Goal: Download file/media

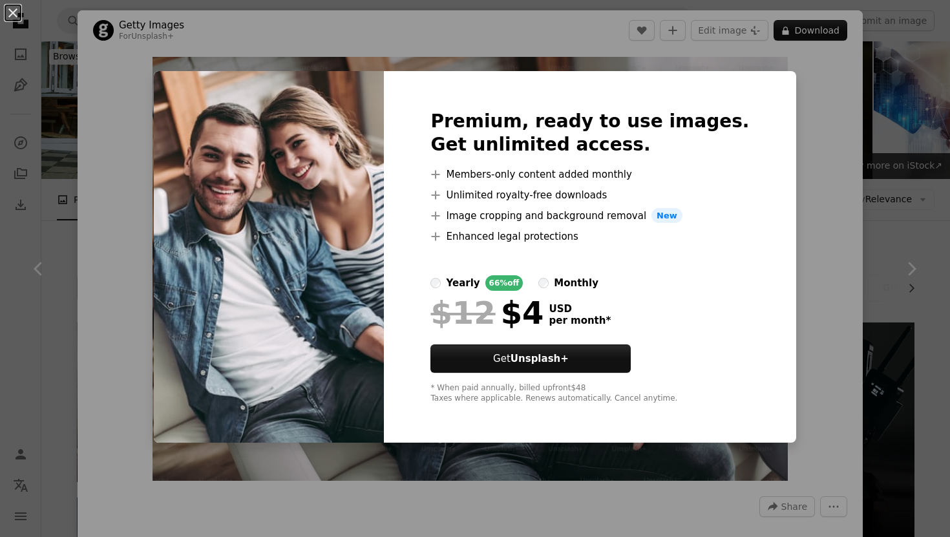
scroll to position [1040, 0]
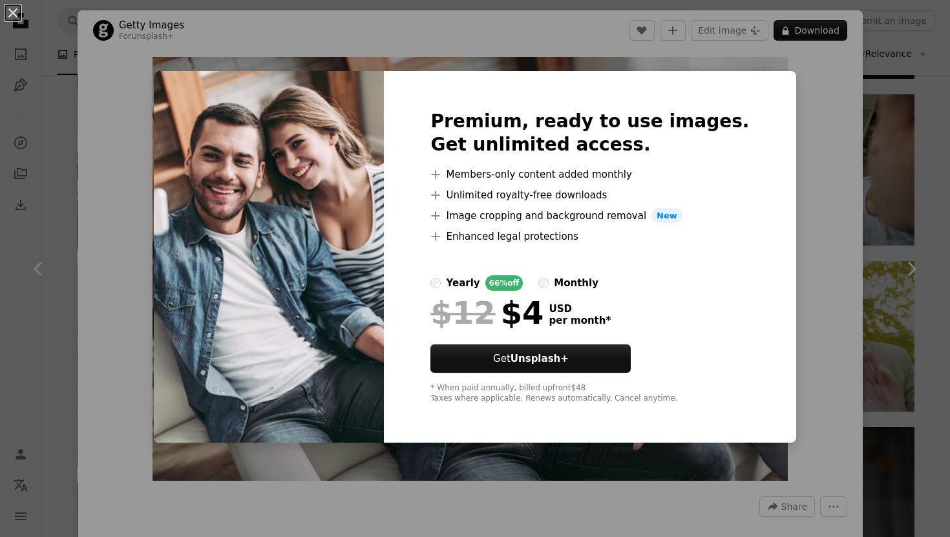
click at [777, 170] on div "An X shape Premium, ready to use images. Get unlimited access. A plus sign Memb…" at bounding box center [475, 268] width 950 height 537
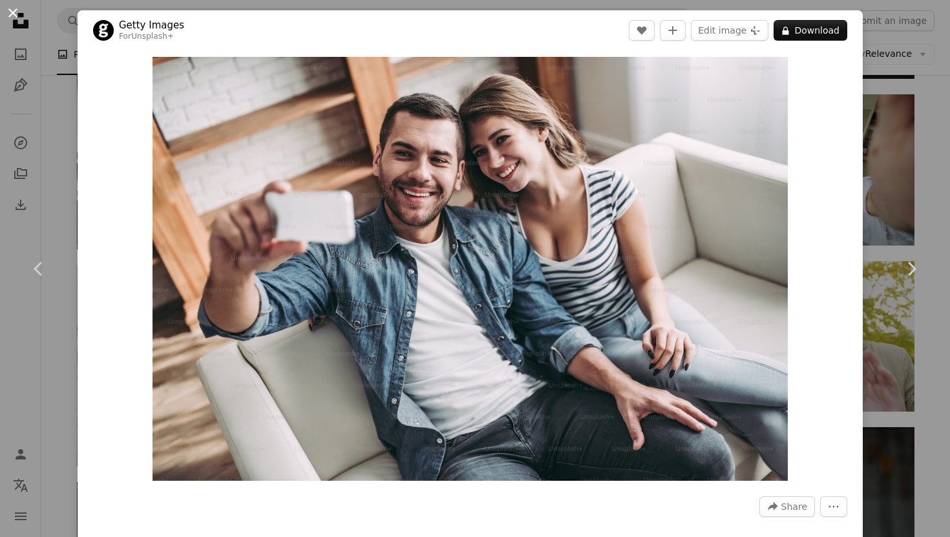
click at [12, 14] on button "An X shape" at bounding box center [13, 13] width 16 height 16
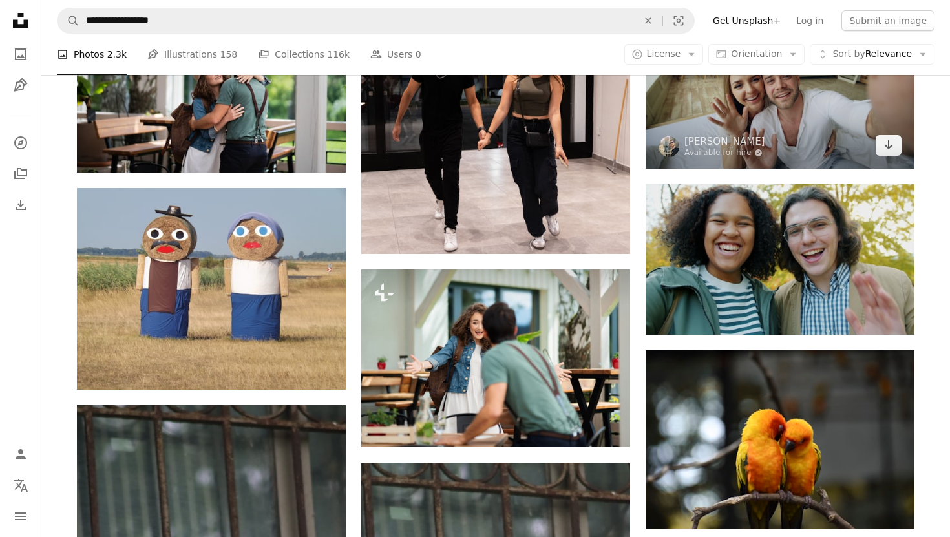
scroll to position [1057, 0]
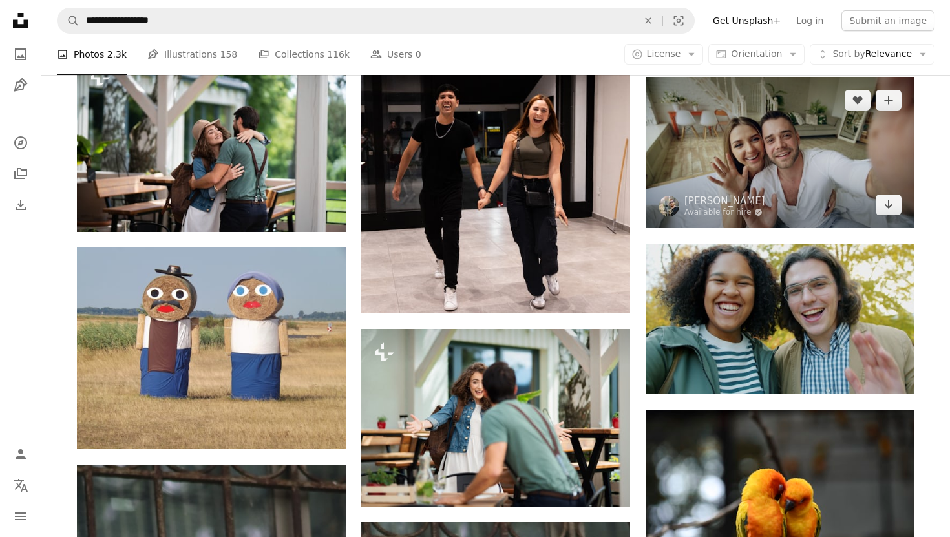
click at [759, 172] on img at bounding box center [779, 152] width 269 height 151
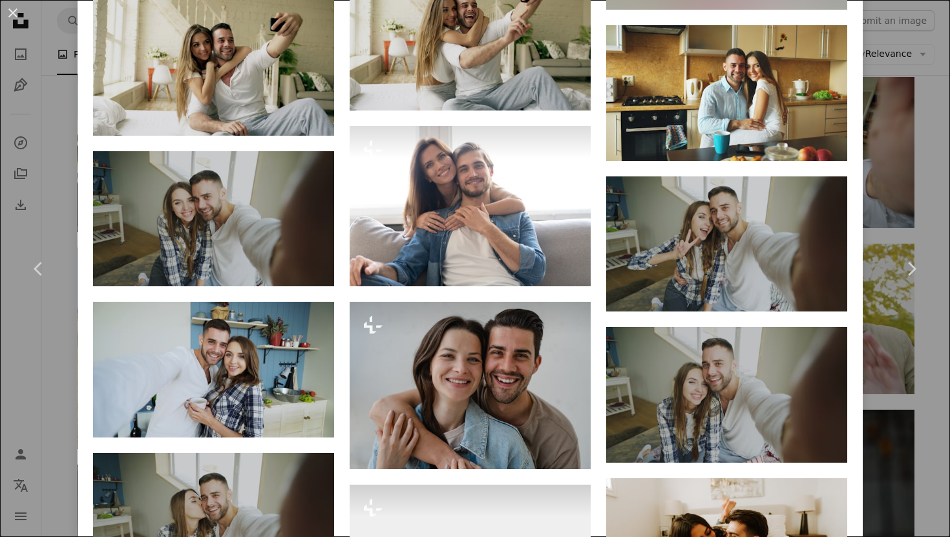
scroll to position [1628, 0]
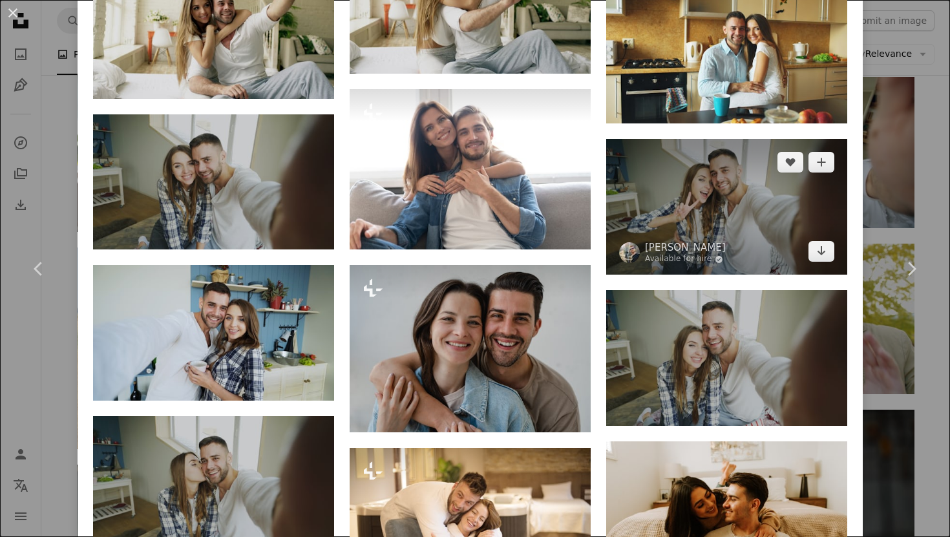
click at [703, 235] on img at bounding box center [726, 207] width 241 height 136
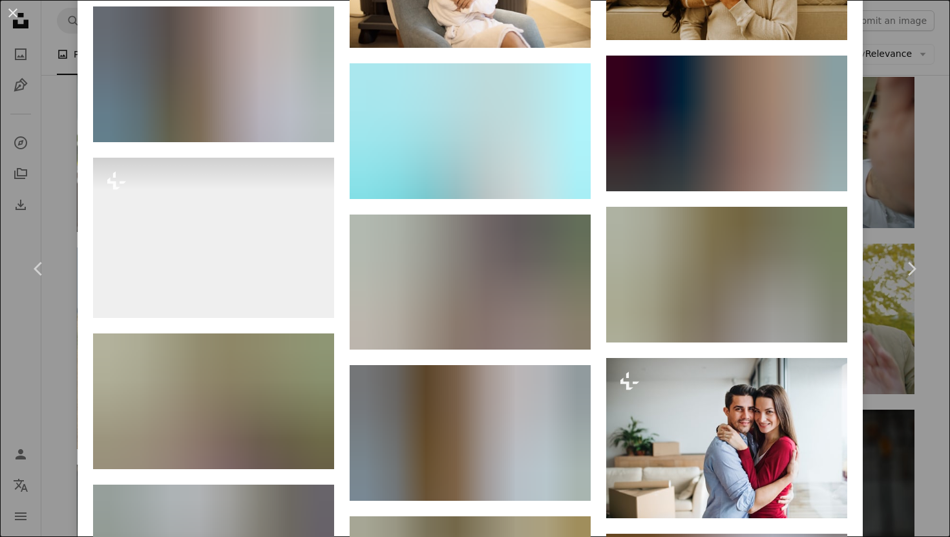
scroll to position [2192, 0]
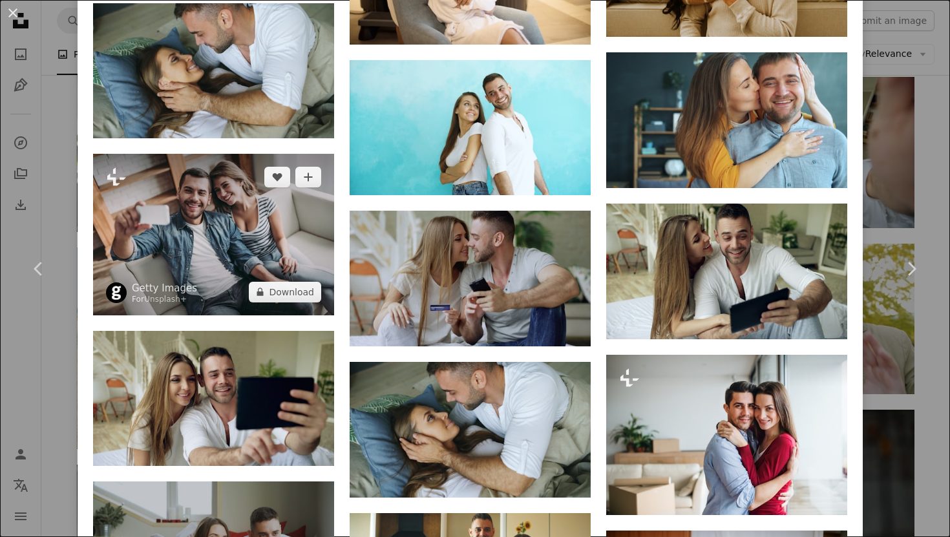
click at [286, 260] on img at bounding box center [213, 234] width 241 height 161
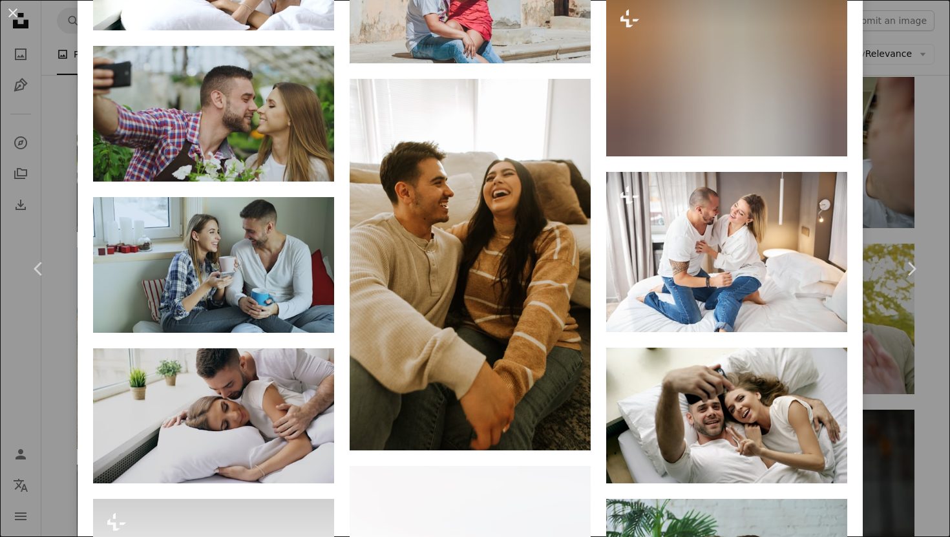
scroll to position [4512, 0]
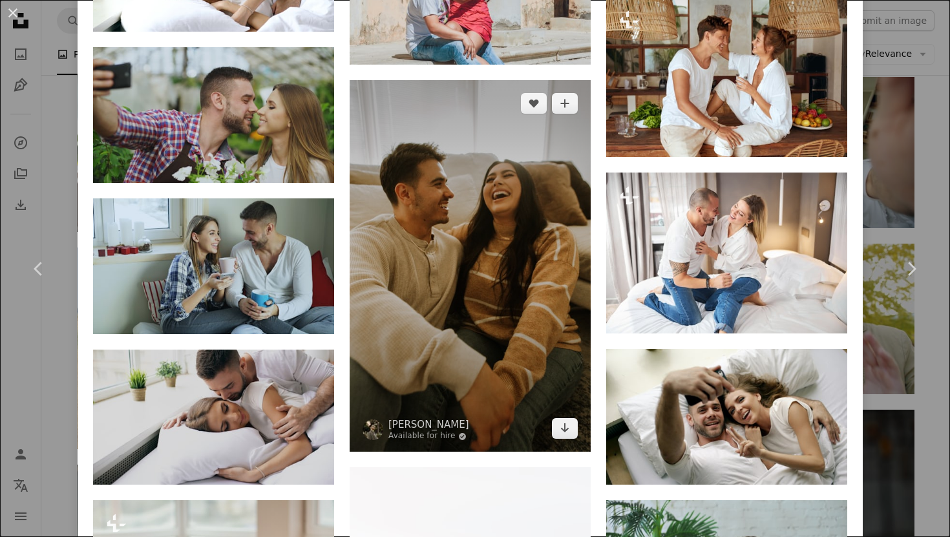
click at [479, 282] on img at bounding box center [470, 266] width 241 height 372
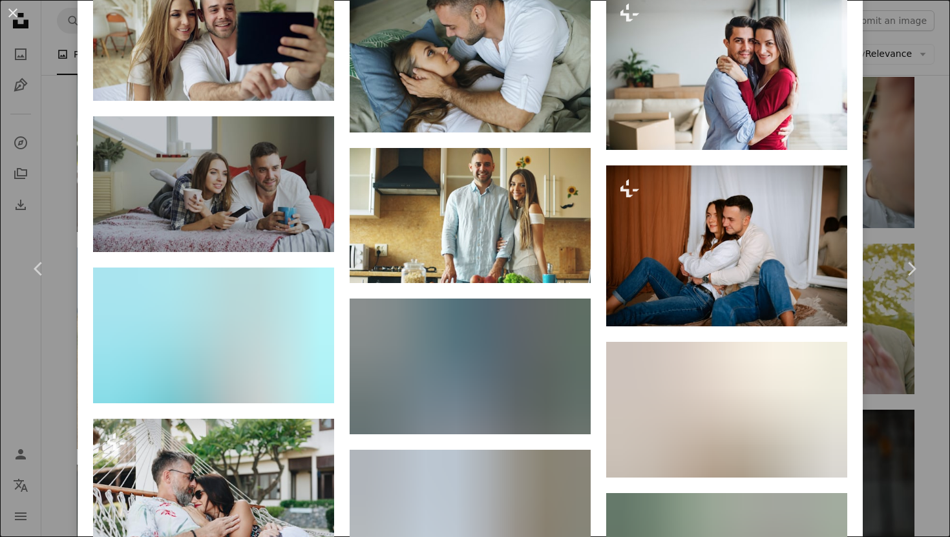
scroll to position [2511, 0]
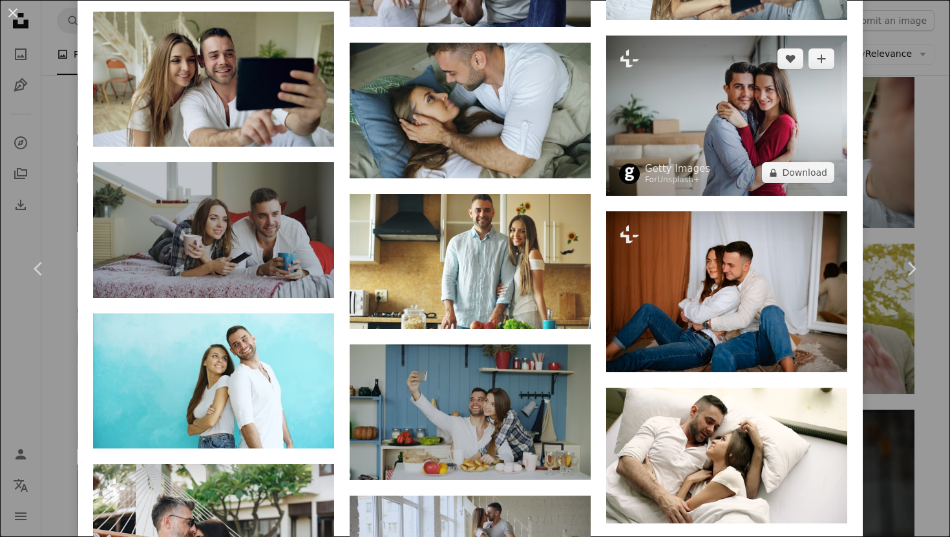
click at [693, 119] on img at bounding box center [726, 116] width 241 height 160
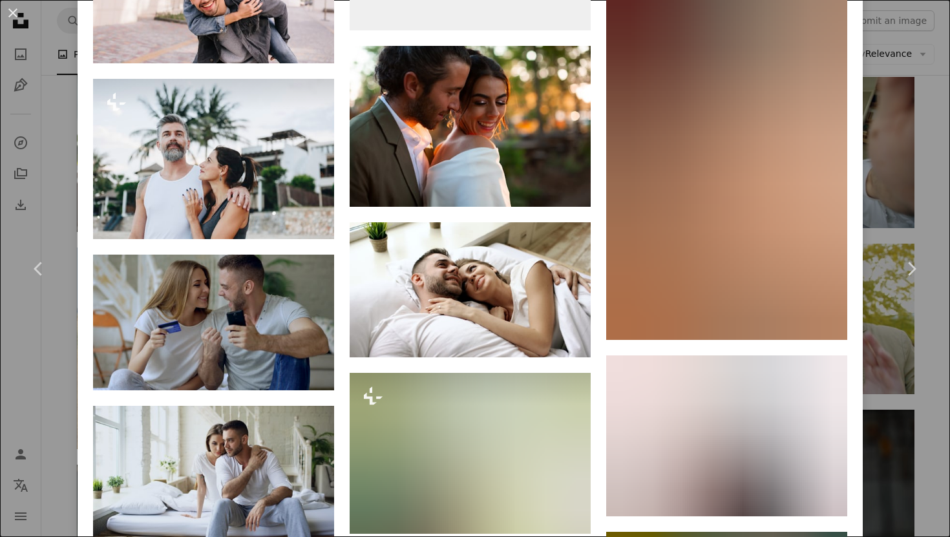
scroll to position [5492, 0]
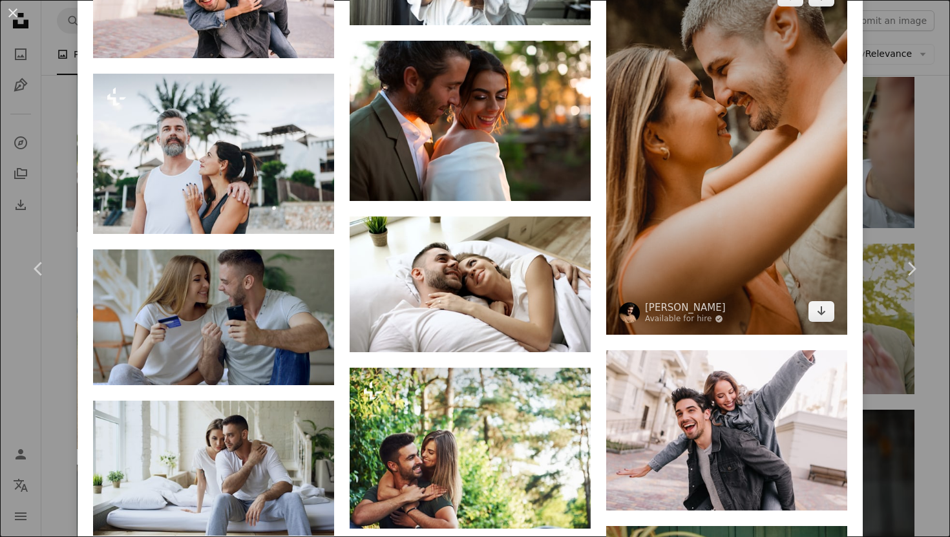
click at [721, 189] on img at bounding box center [726, 154] width 241 height 362
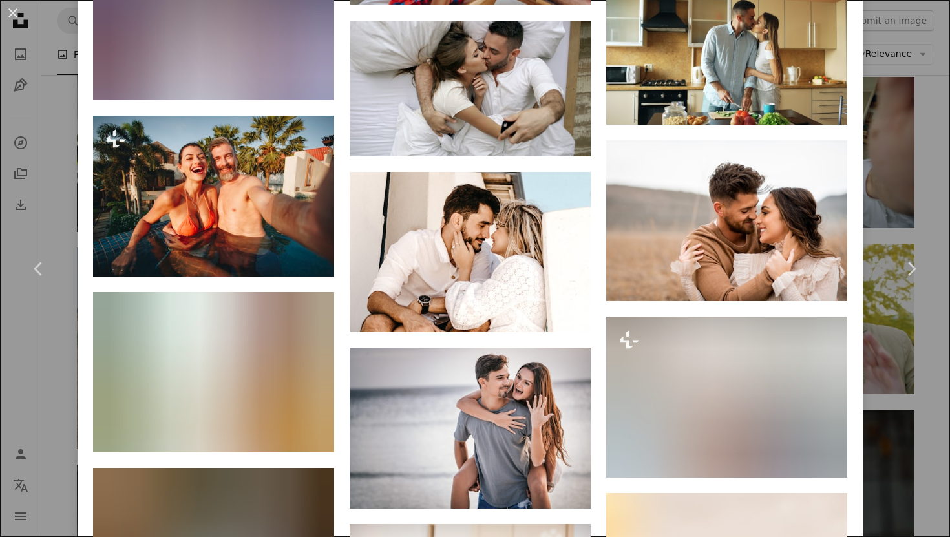
scroll to position [7237, 0]
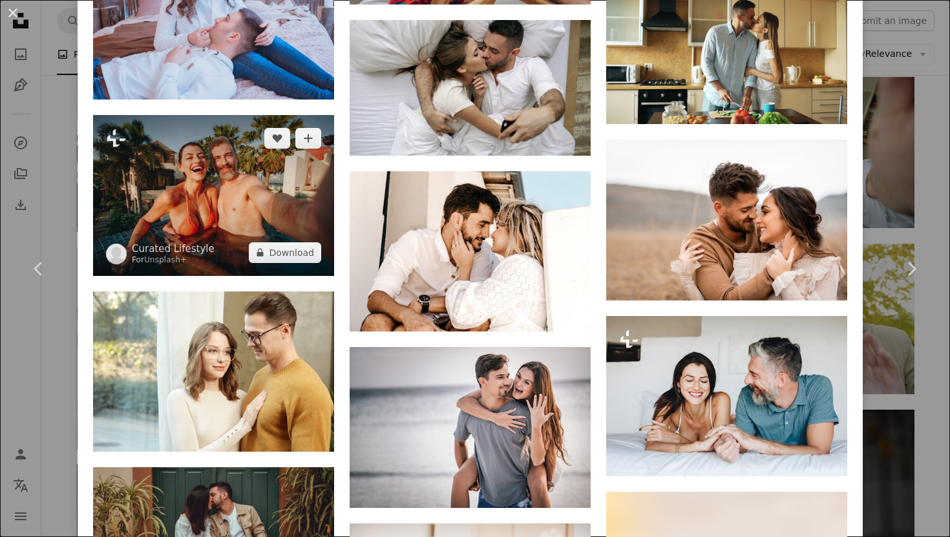
click at [253, 275] on img at bounding box center [213, 195] width 241 height 160
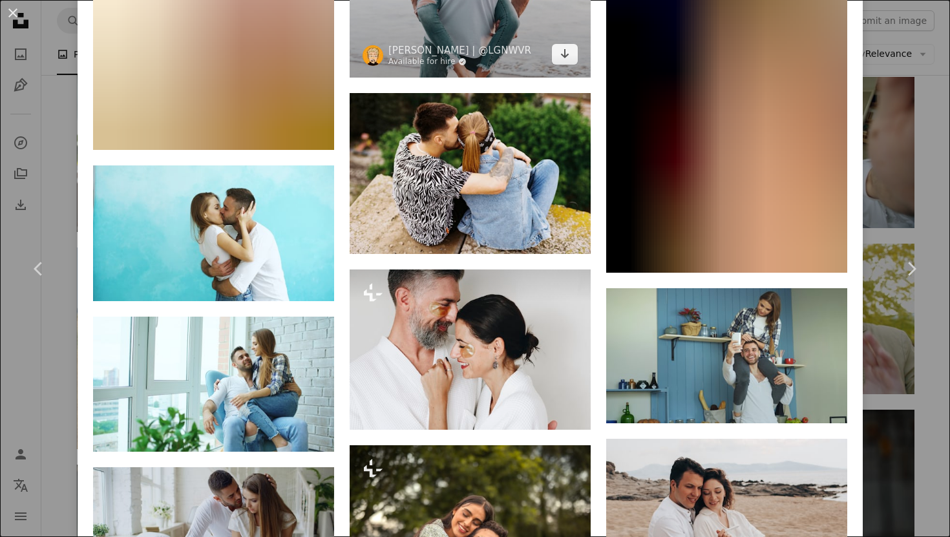
scroll to position [12138, 0]
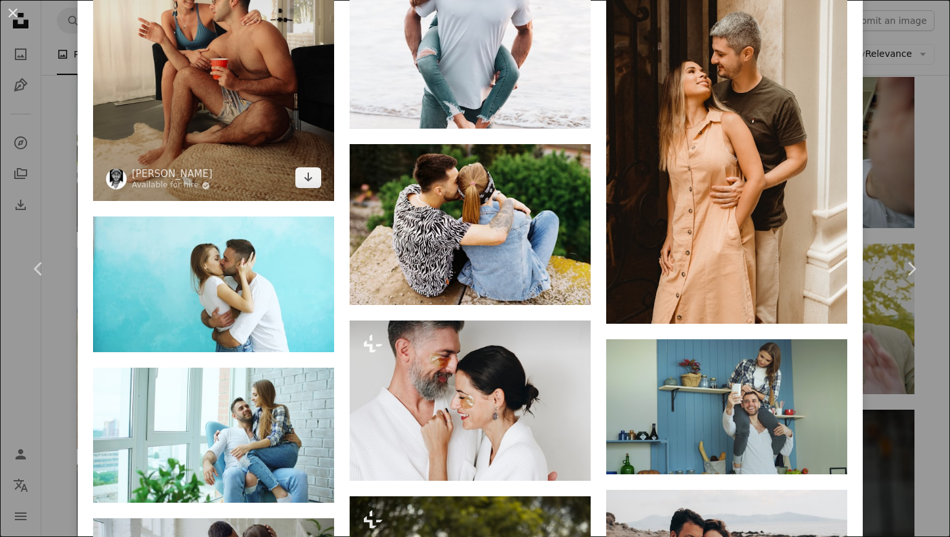
click at [261, 201] on img at bounding box center [213, 32] width 241 height 337
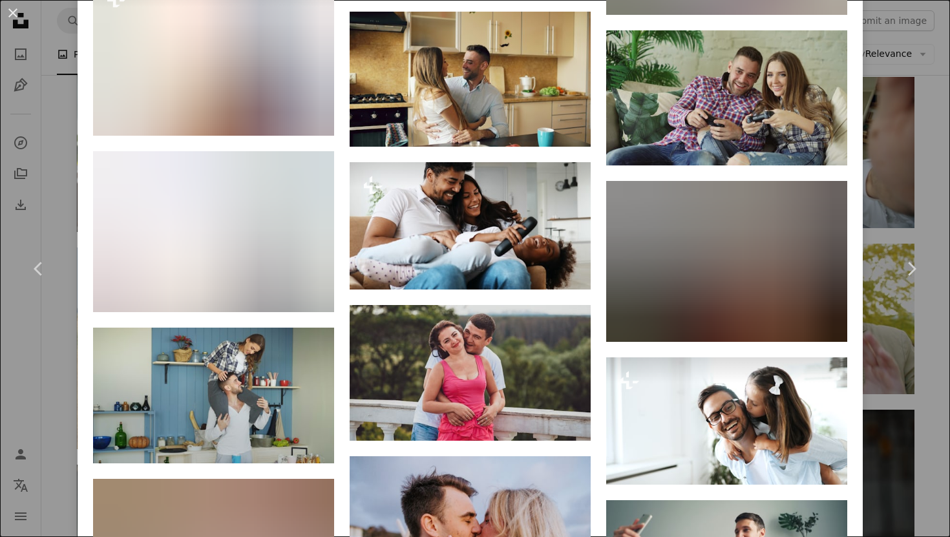
scroll to position [13139, 0]
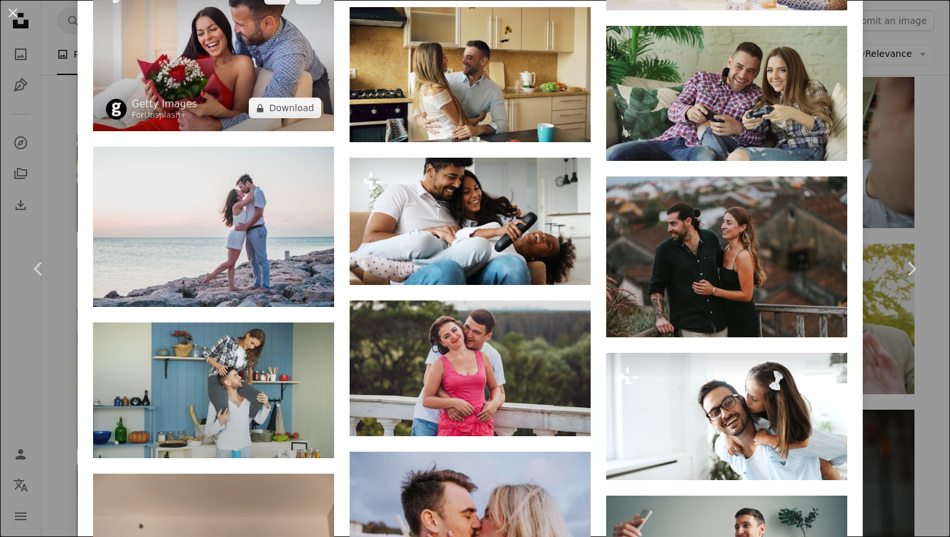
click at [247, 131] on img at bounding box center [213, 51] width 241 height 160
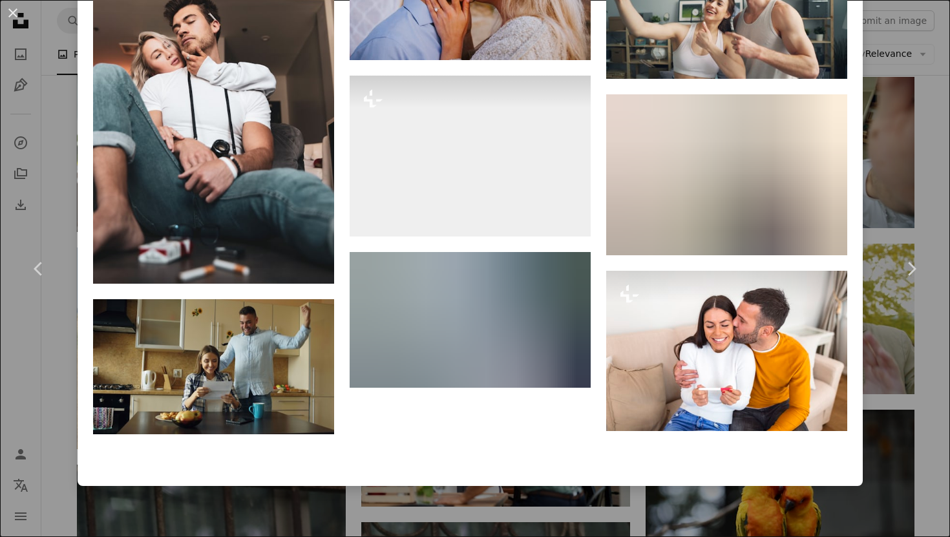
scroll to position [13689, 0]
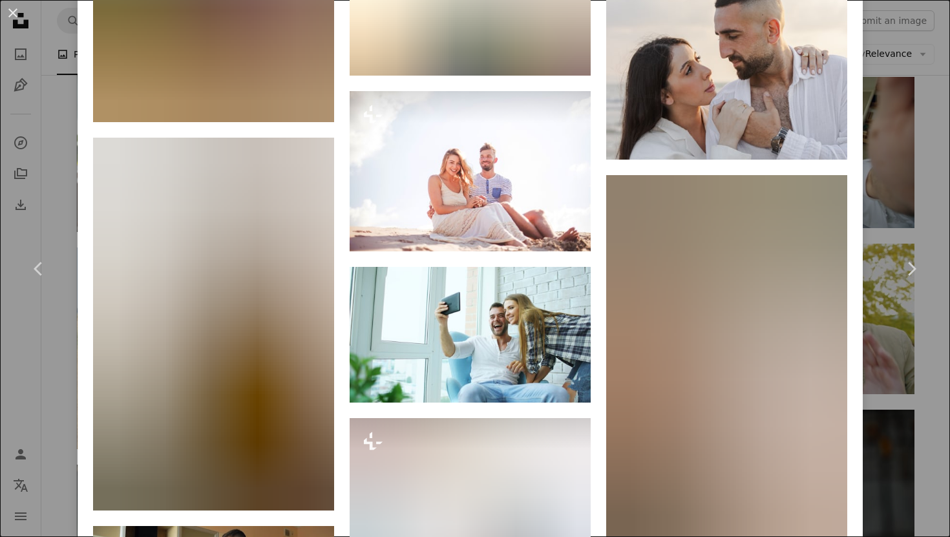
scroll to position [14685, 0]
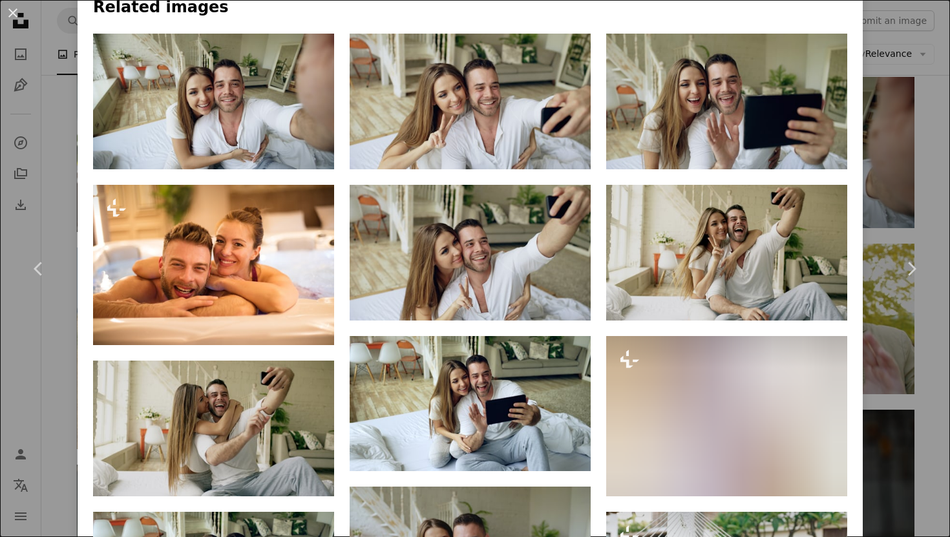
scroll to position [0, 0]
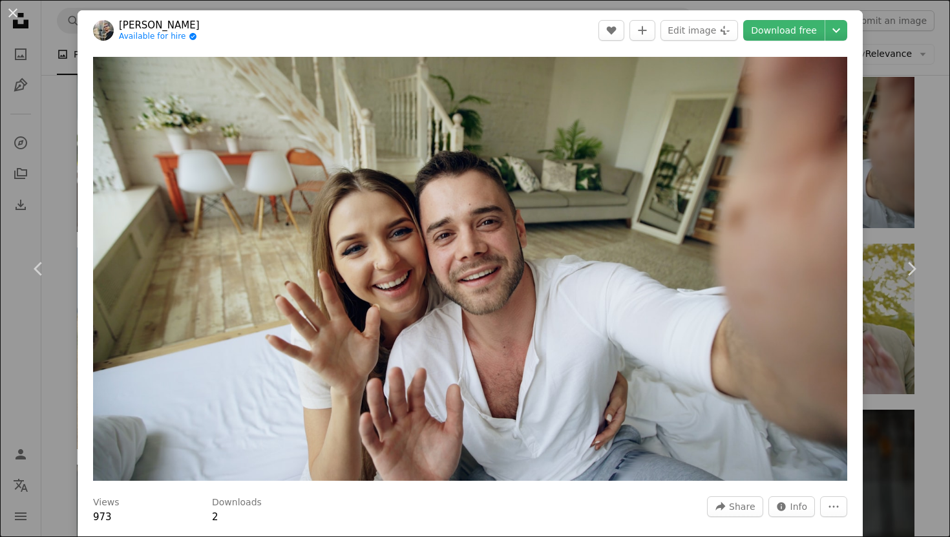
click at [926, 98] on div "An X shape Chevron left Chevron right [PERSON_NAME] Available for hire A checkm…" at bounding box center [475, 268] width 950 height 537
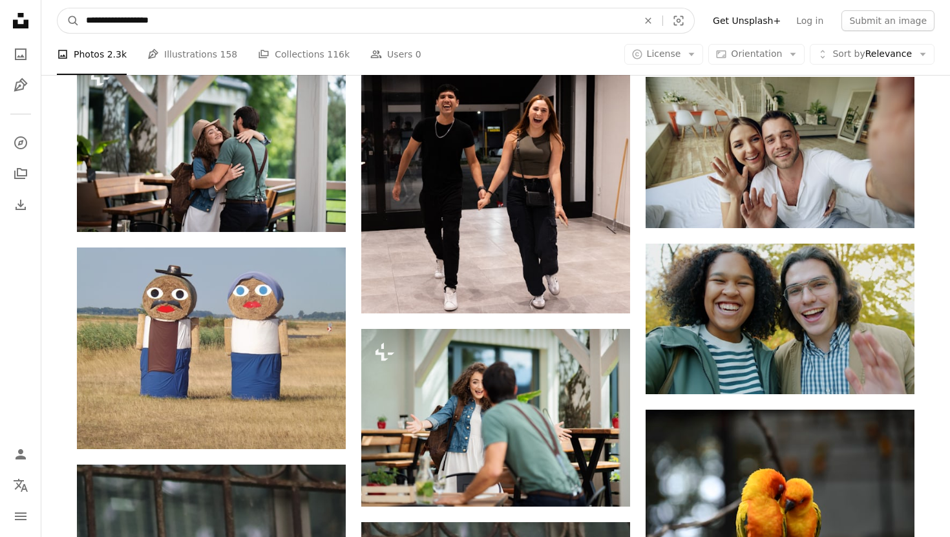
click at [94, 22] on input "**********" at bounding box center [356, 20] width 554 height 25
click at [106, 20] on input "**********" at bounding box center [356, 20] width 554 height 25
type input "**********"
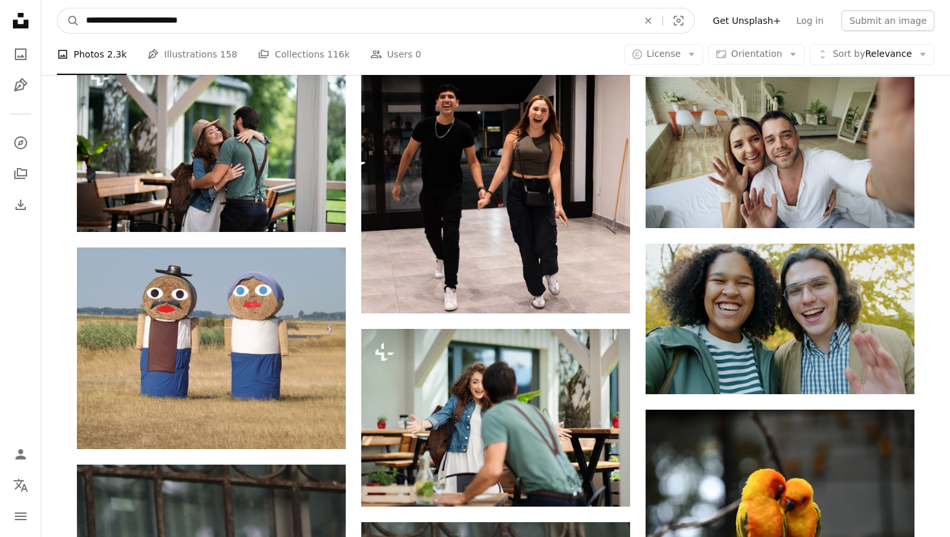
click button "A magnifying glass" at bounding box center [69, 20] width 22 height 25
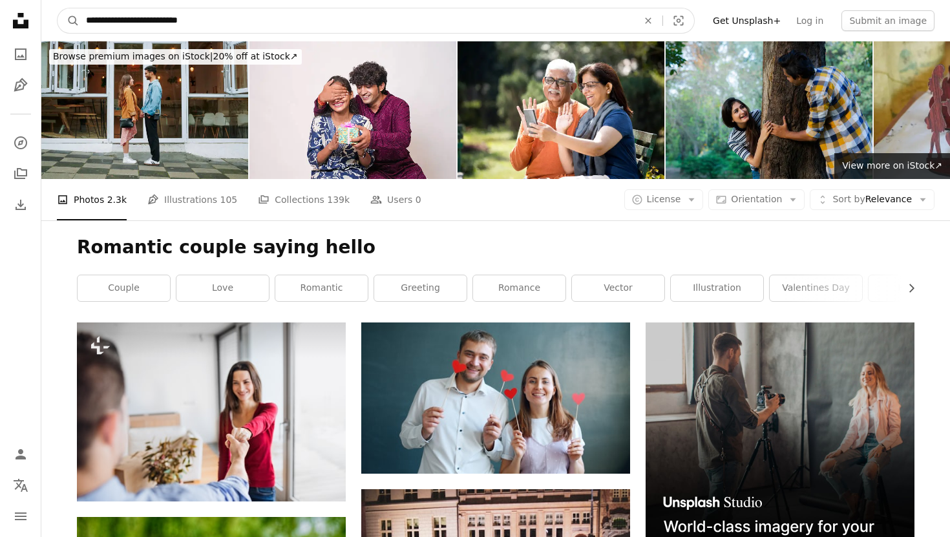
click at [247, 19] on input "**********" at bounding box center [356, 20] width 554 height 25
type input "**********"
click button "A magnifying glass" at bounding box center [69, 20] width 22 height 25
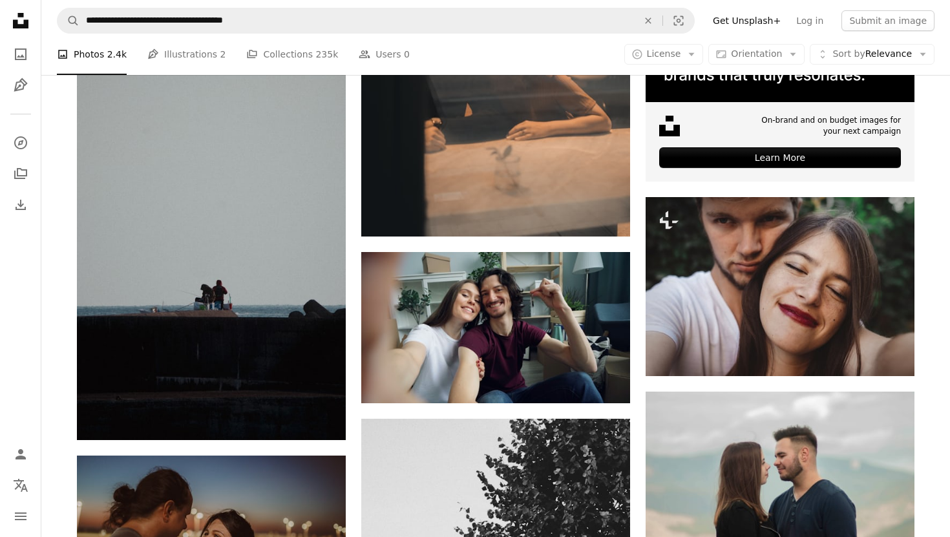
scroll to position [637, 0]
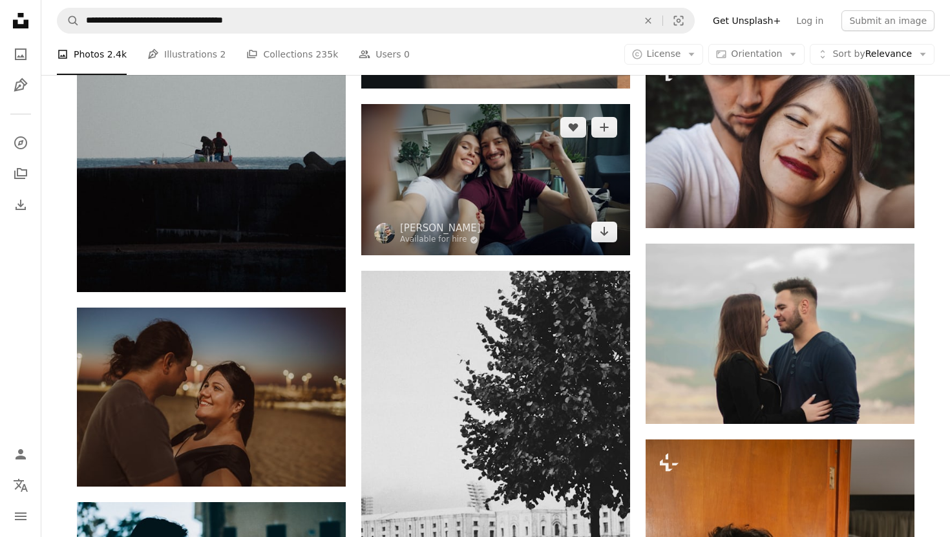
click at [455, 154] on img at bounding box center [495, 179] width 269 height 151
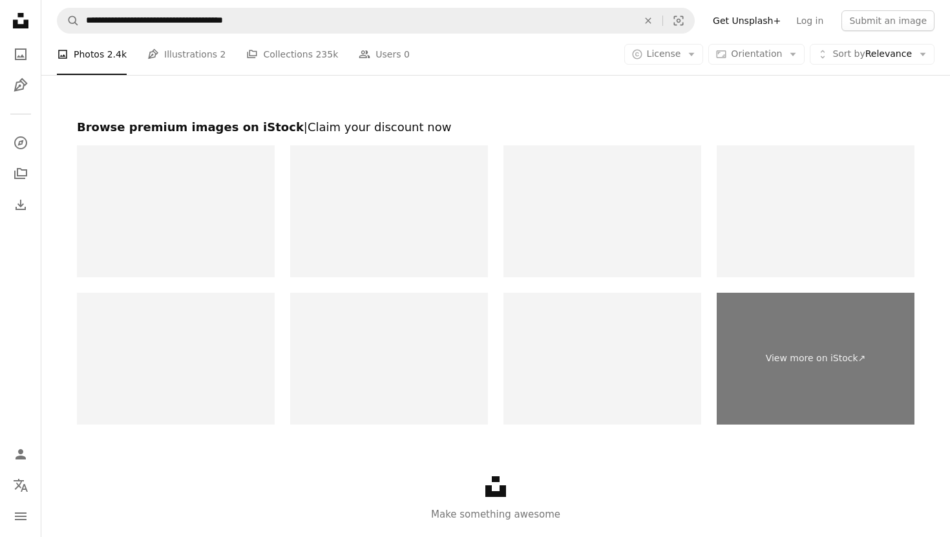
scroll to position [2566, 0]
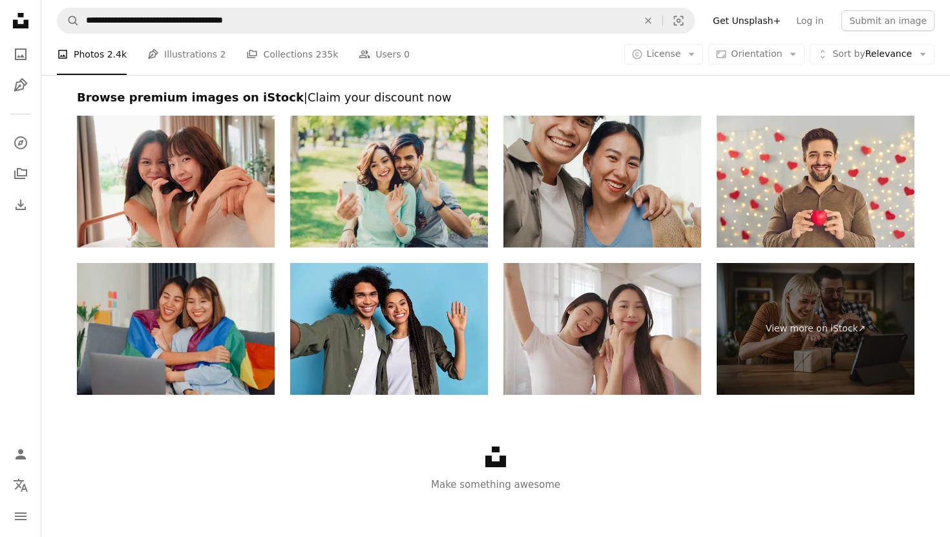
click at [418, 165] on img at bounding box center [389, 182] width 198 height 132
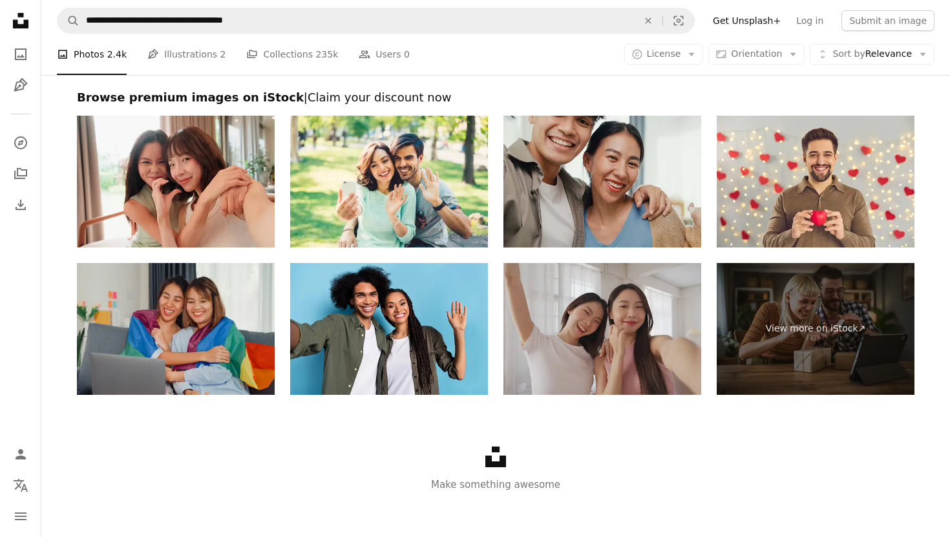
click at [636, 308] on img at bounding box center [602, 329] width 198 height 132
